Goal: Task Accomplishment & Management: Manage account settings

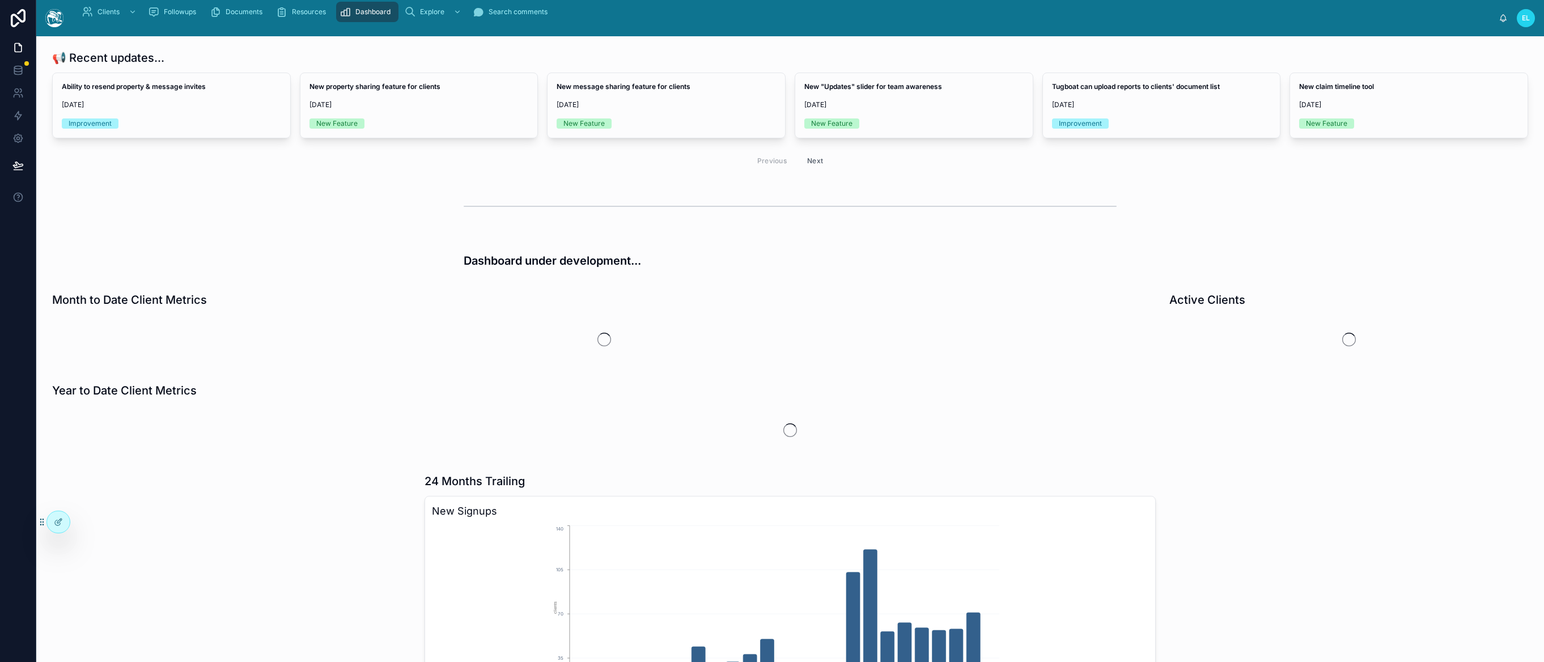
click at [175, 174] on div "Previous Next" at bounding box center [790, 160] width 1476 height 27
click at [33, 82] on link at bounding box center [18, 70] width 36 height 23
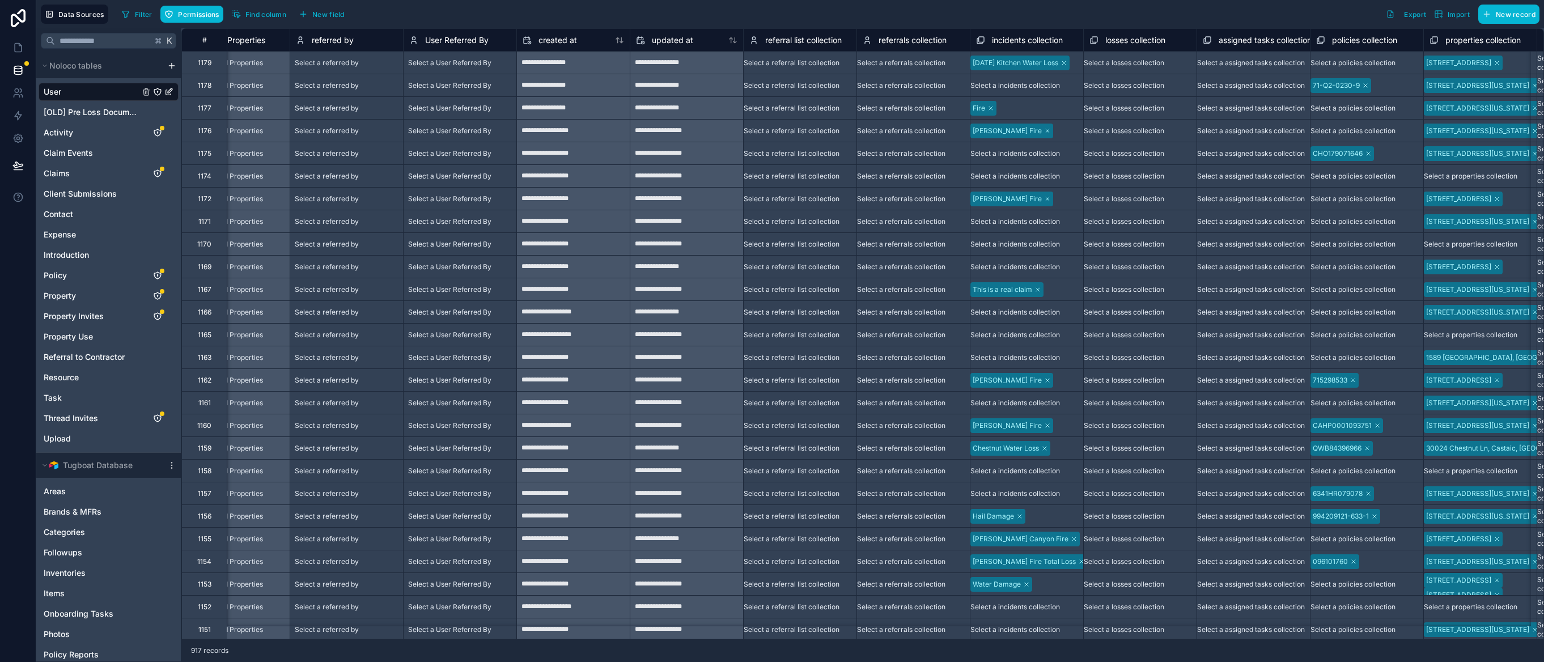
scroll to position [0, 7426]
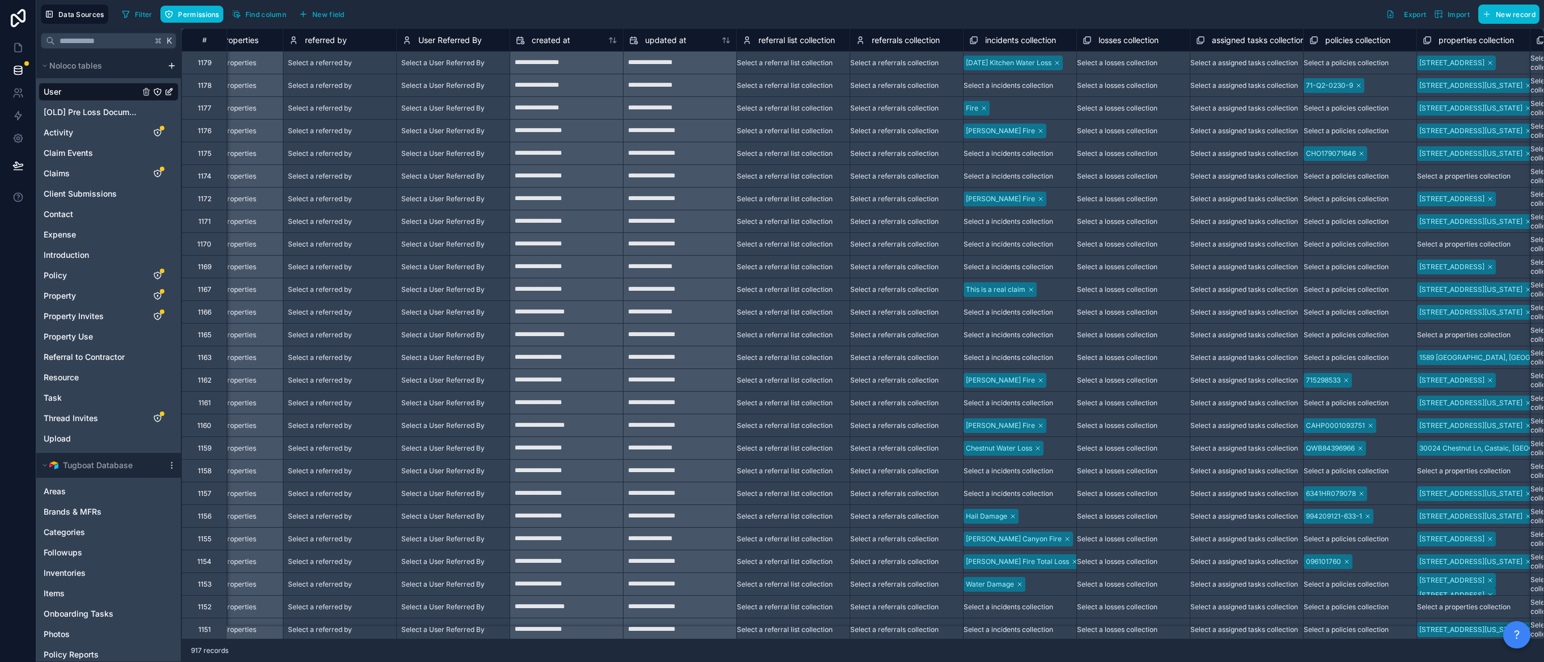
click at [1063, 70] on span "[DATE] Kitchen Water Loss" at bounding box center [1013, 63] width 99 height 15
click at [939, 87] on div "Select a referrals collection" at bounding box center [894, 85] width 88 height 9
click at [623, 72] on div "**********" at bounding box center [566, 63] width 113 height 18
click at [1177, 22] on div "Filter Permissions Find column New field Export Import New record" at bounding box center [828, 14] width 1422 height 19
click at [1382, 24] on button "Export" at bounding box center [1406, 14] width 48 height 19
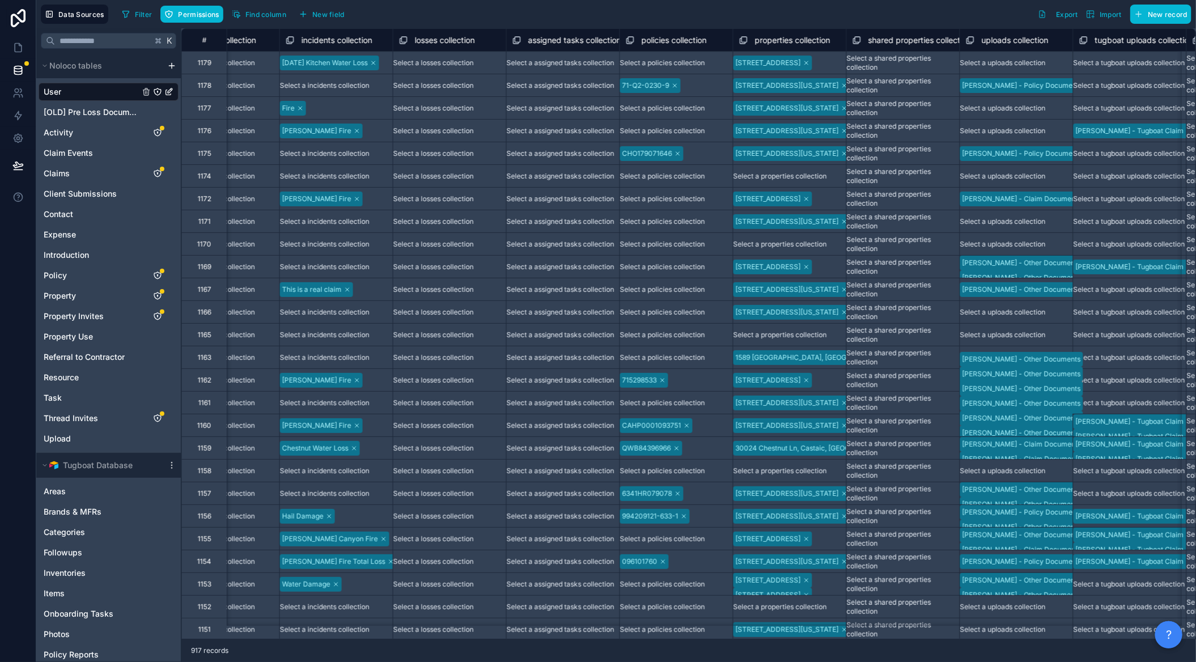
scroll to position [0, 8114]
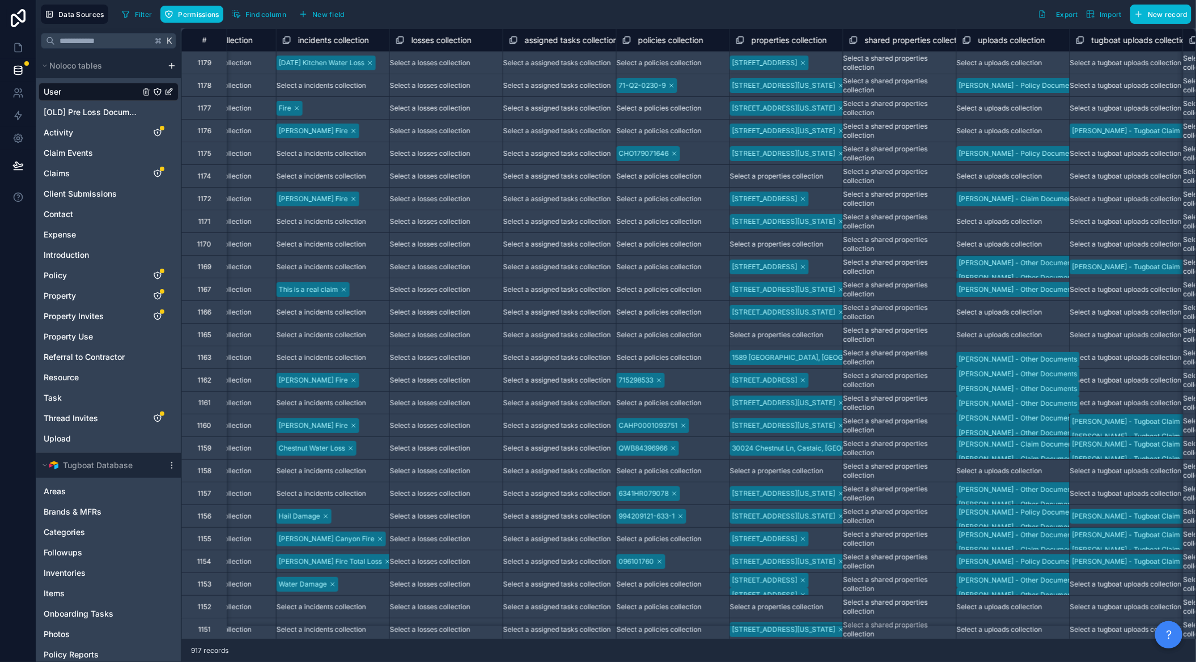
click at [898, 24] on div "Filter Permissions Find column New field Export Import New record" at bounding box center [654, 14] width 1074 height 19
click at [798, 68] on div "[STREET_ADDRESS]" at bounding box center [764, 63] width 65 height 10
click at [903, 24] on div "Filter Permissions Find column New field Export Import New record" at bounding box center [654, 14] width 1074 height 19
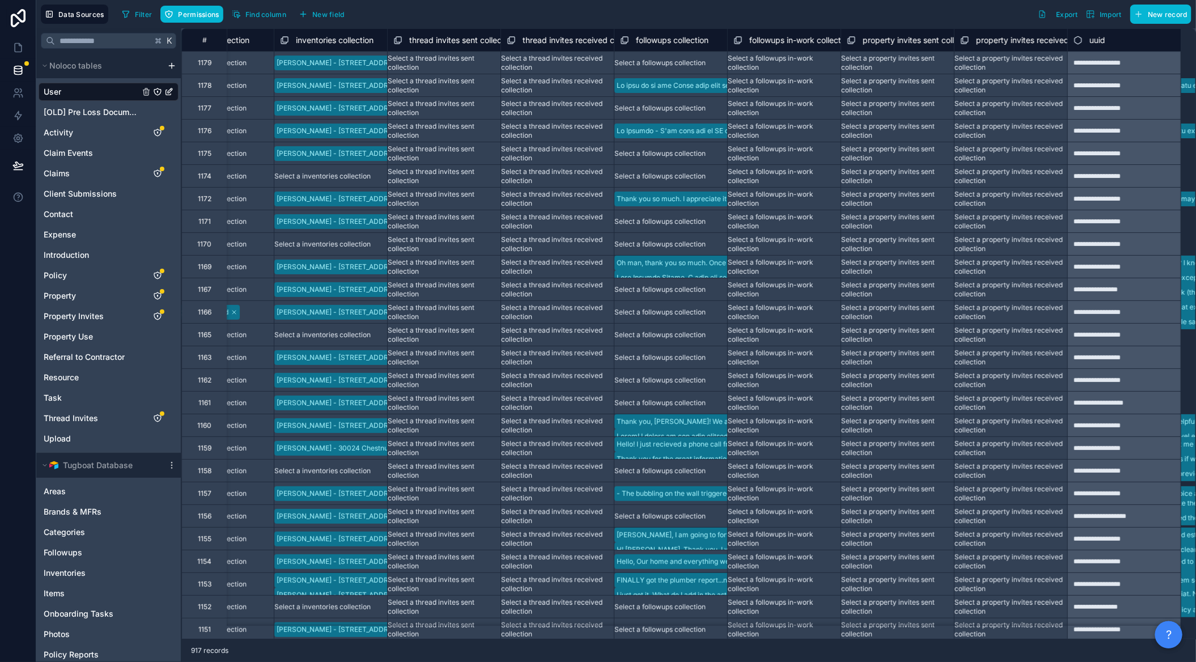
scroll to position [0, 9476]
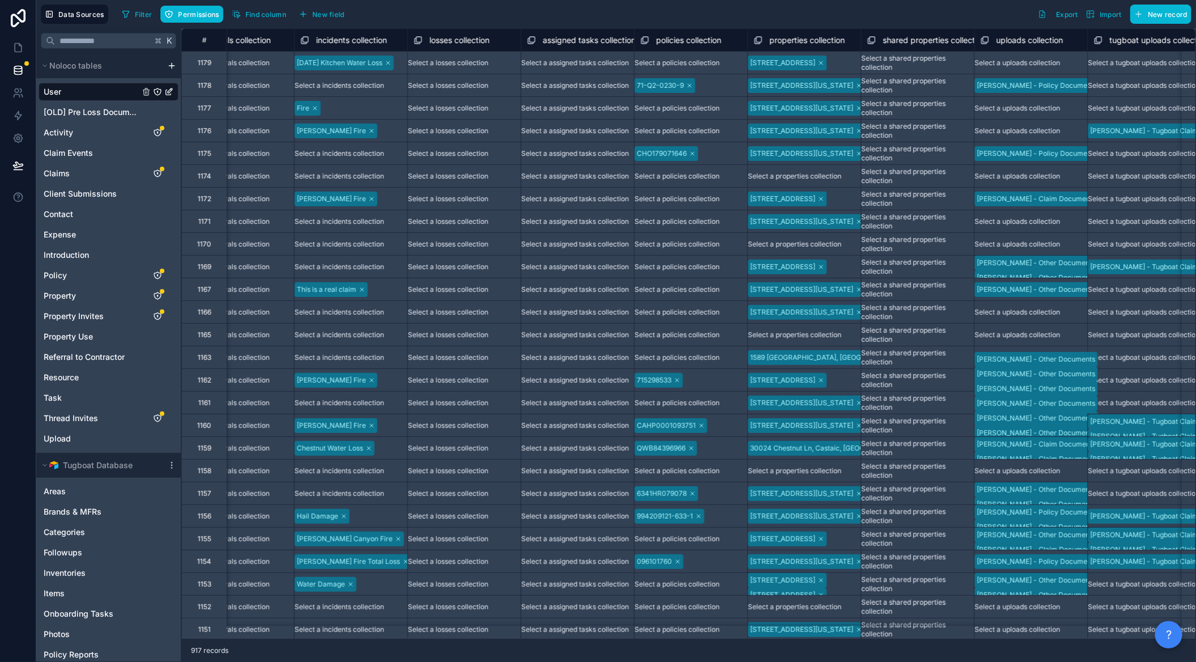
scroll to position [0, 8141]
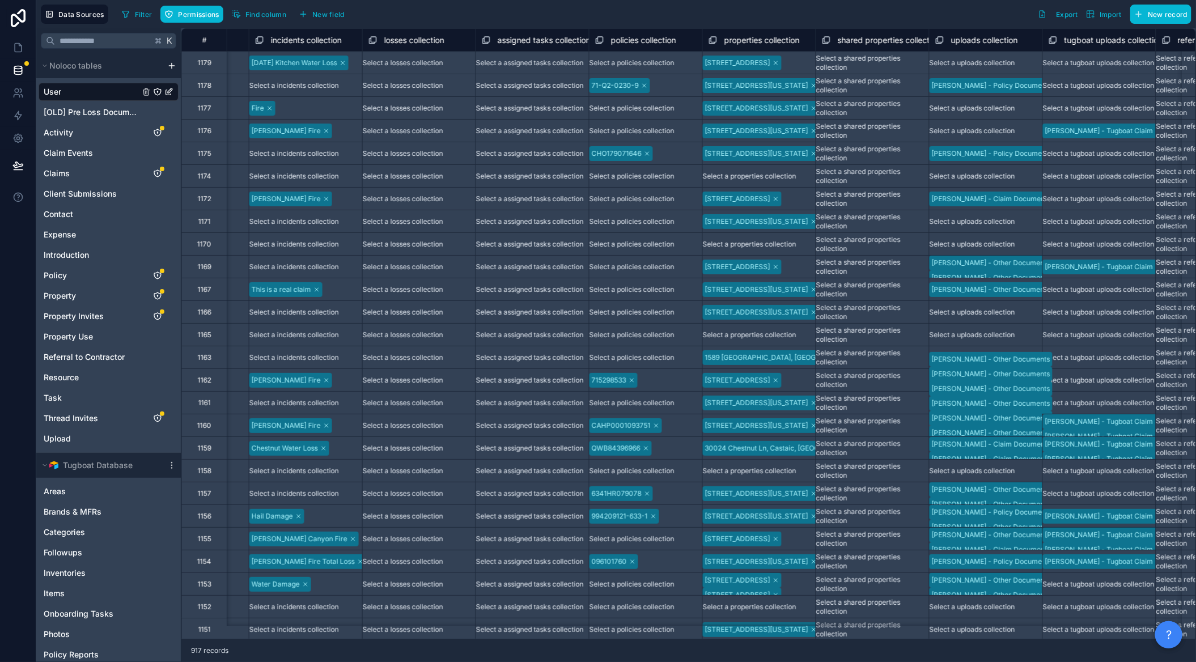
click at [800, 46] on span "properties collection" at bounding box center [761, 40] width 75 height 11
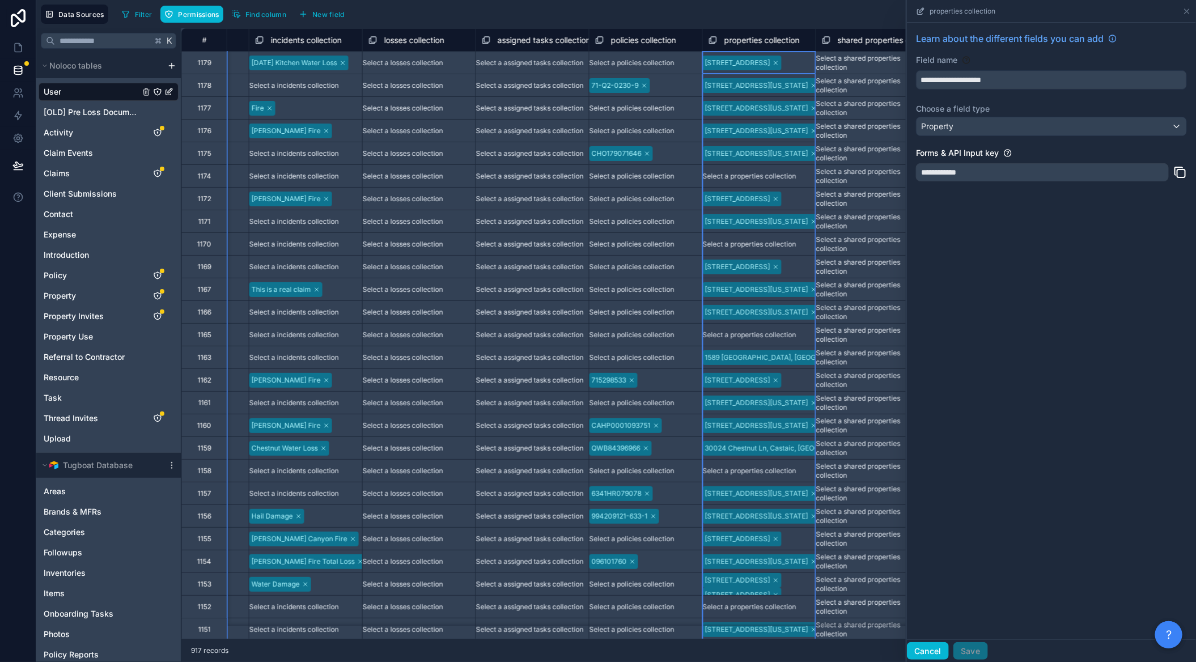
click at [907, 650] on button "Cancel" at bounding box center [928, 651] width 42 height 18
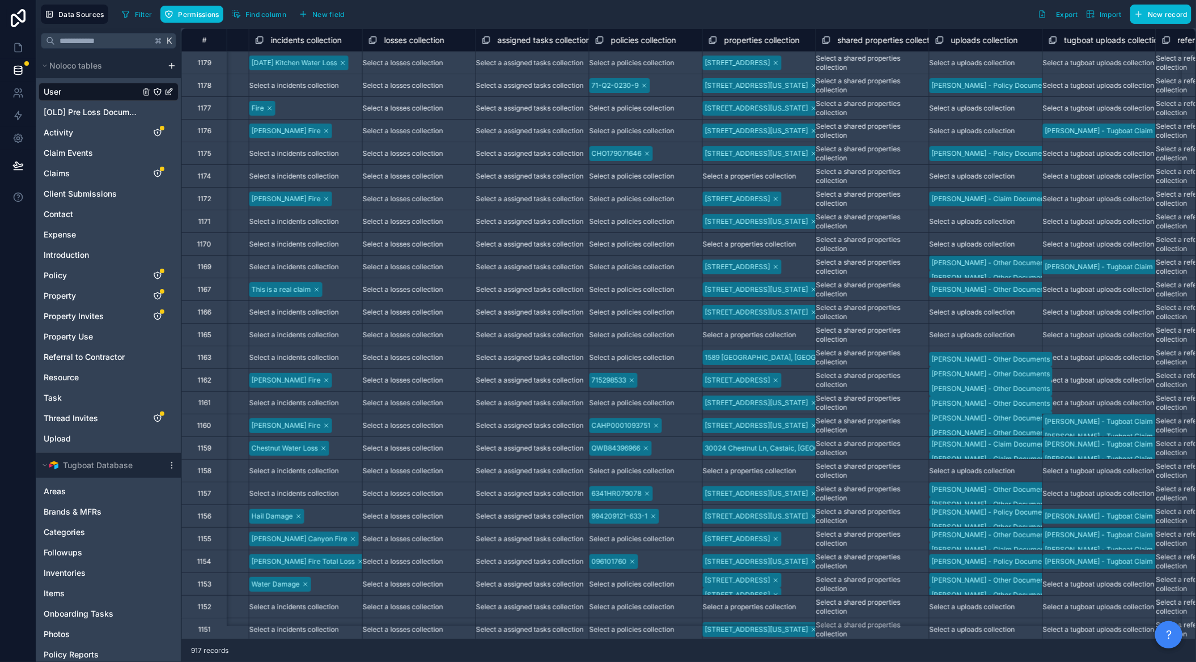
click at [910, 24] on div "Filter Permissions Find column New field Export Import New record" at bounding box center [654, 14] width 1074 height 19
